Goal: Find specific page/section: Find specific page/section

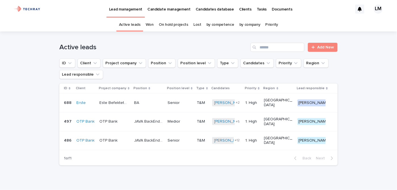
click at [215, 10] on p "Candidates database" at bounding box center [214, 6] width 38 height 12
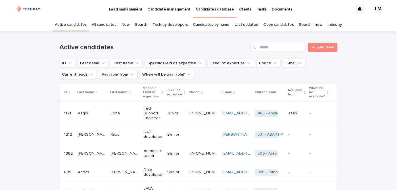
click at [128, 24] on link "New" at bounding box center [125, 24] width 8 height 13
